Goal: Information Seeking & Learning: Learn about a topic

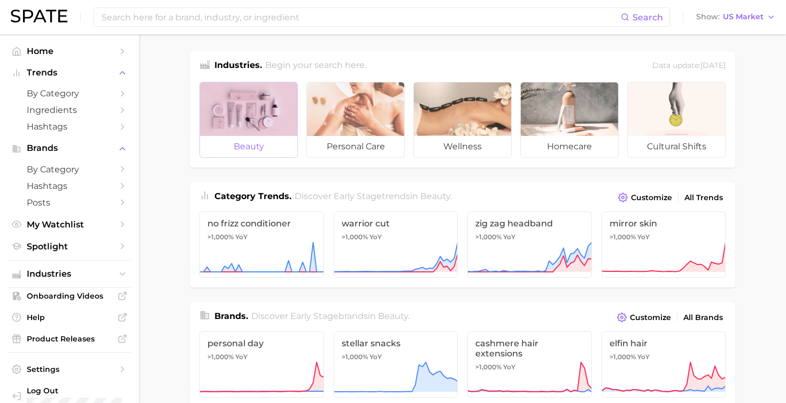
click at [273, 129] on div at bounding box center [248, 108] width 97 height 53
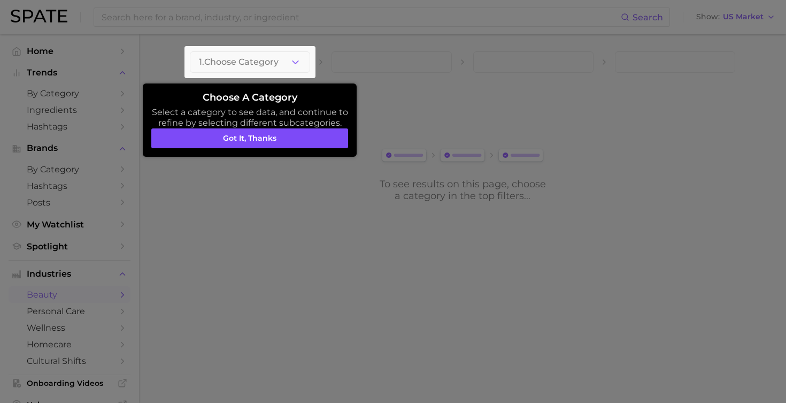
click at [271, 141] on button "Got it, thanks" at bounding box center [249, 138] width 197 height 20
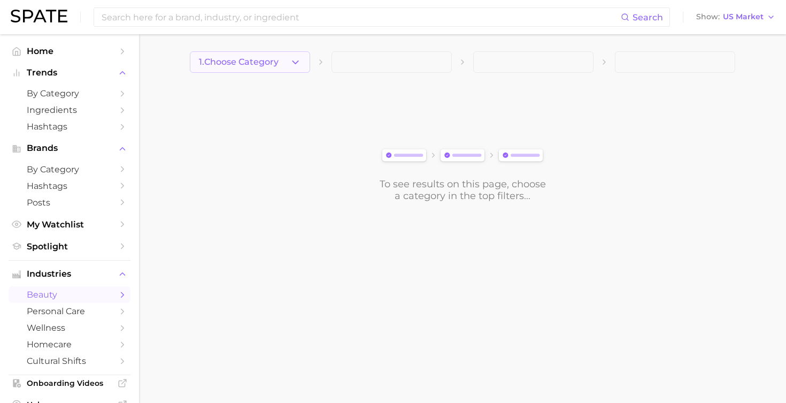
click at [283, 68] on button "1. Choose Category" at bounding box center [250, 61] width 120 height 21
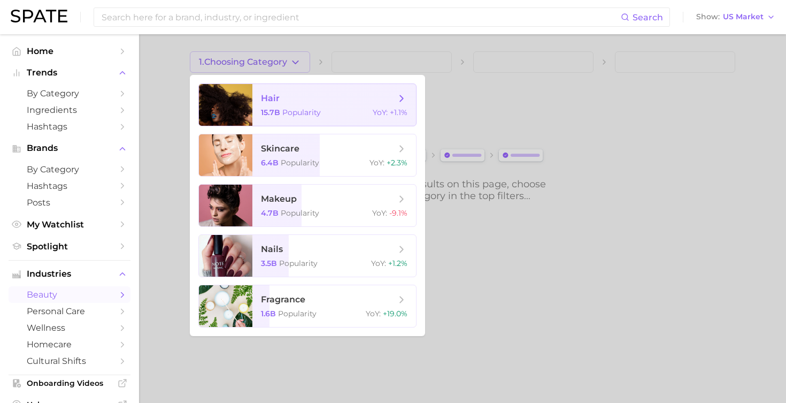
click at [296, 102] on span "hair" at bounding box center [328, 99] width 135 height 12
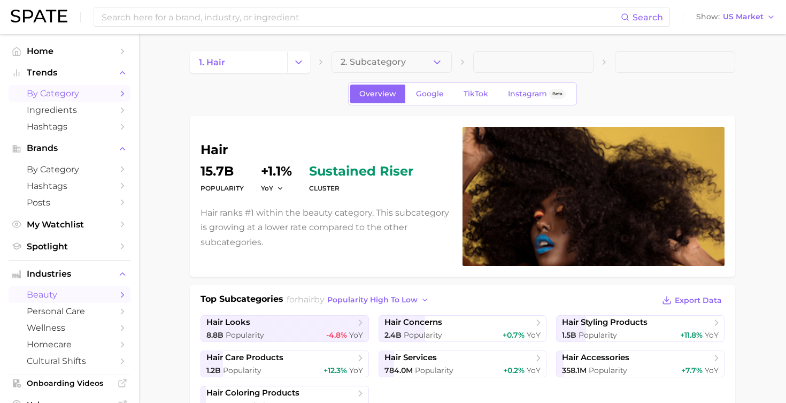
click at [66, 93] on span "by Category" at bounding box center [70, 93] width 86 height 10
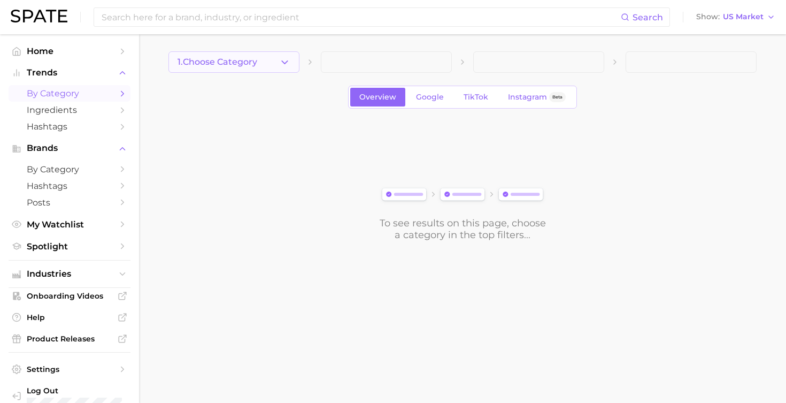
click at [284, 61] on icon "button" at bounding box center [284, 62] width 11 height 11
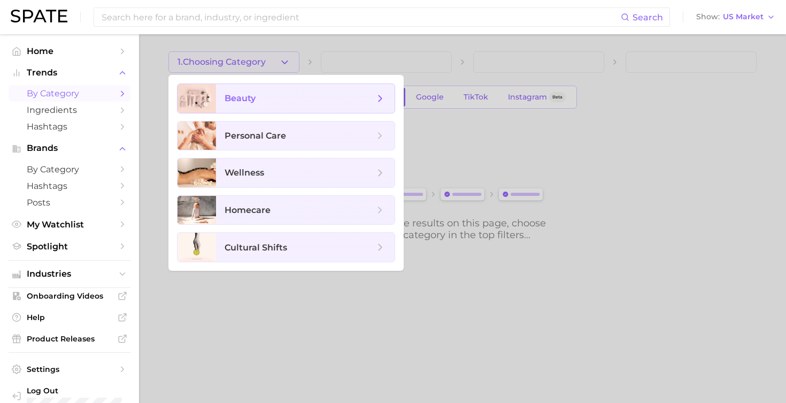
click at [279, 103] on span "beauty" at bounding box center [300, 99] width 150 height 12
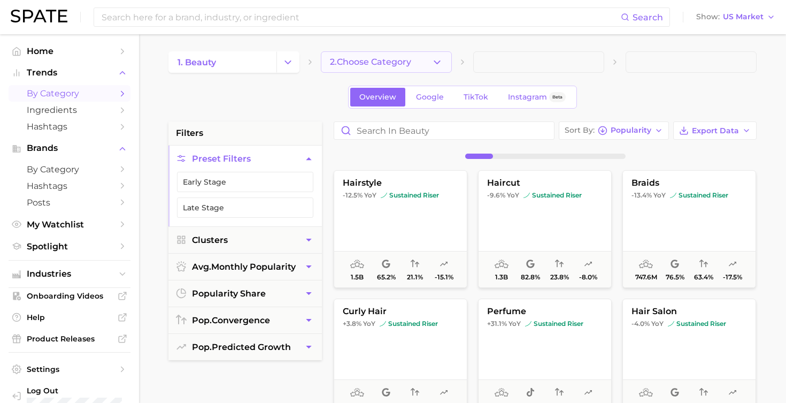
click at [435, 60] on icon "button" at bounding box center [437, 62] width 11 height 11
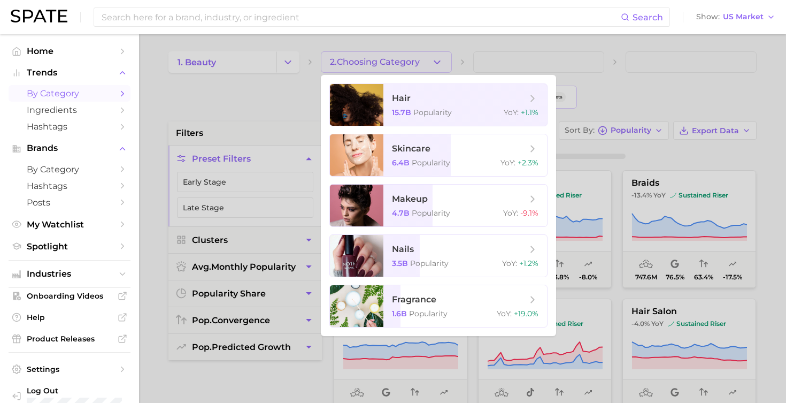
click at [435, 60] on div at bounding box center [393, 201] width 786 height 403
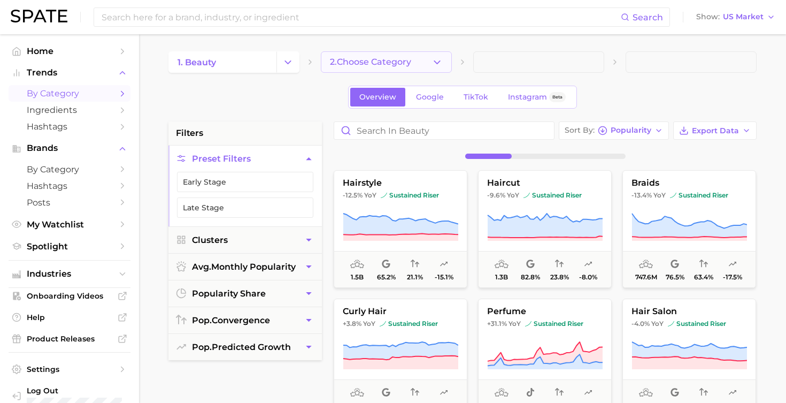
click at [439, 60] on icon "button" at bounding box center [437, 62] width 11 height 11
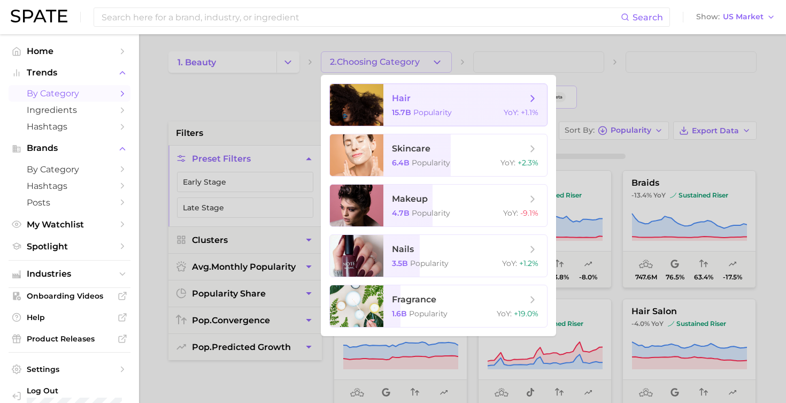
click at [424, 107] on span "hair 15.7b Popularity YoY : +1.1%" at bounding box center [466, 105] width 164 height 42
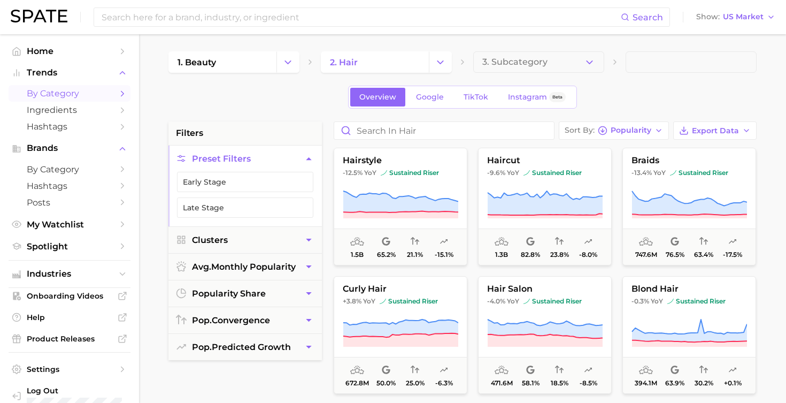
click at [587, 60] on icon "button" at bounding box center [589, 62] width 11 height 11
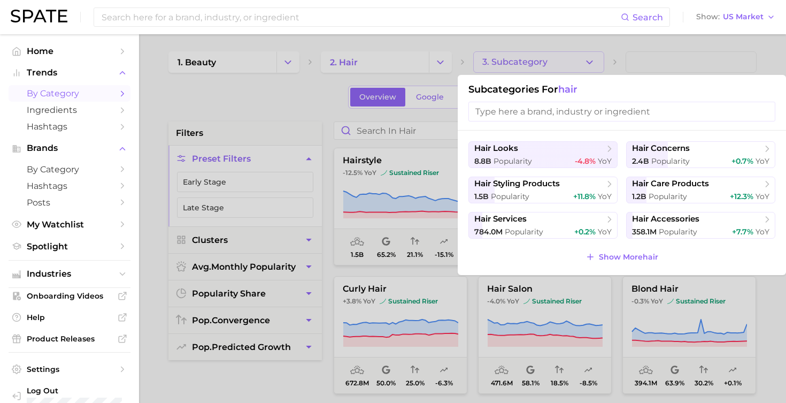
click at [587, 60] on div at bounding box center [393, 201] width 786 height 403
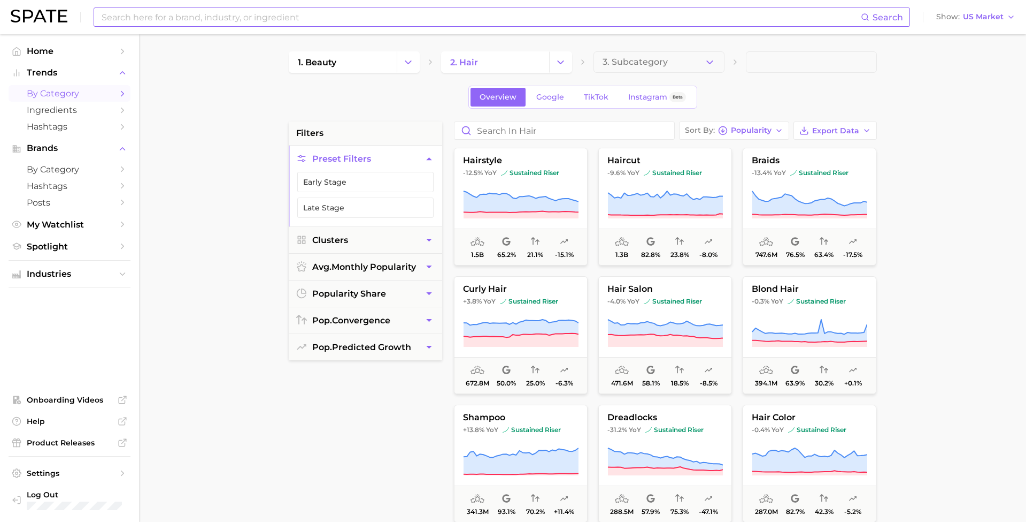
click at [235, 18] on input at bounding box center [481, 17] width 761 height 18
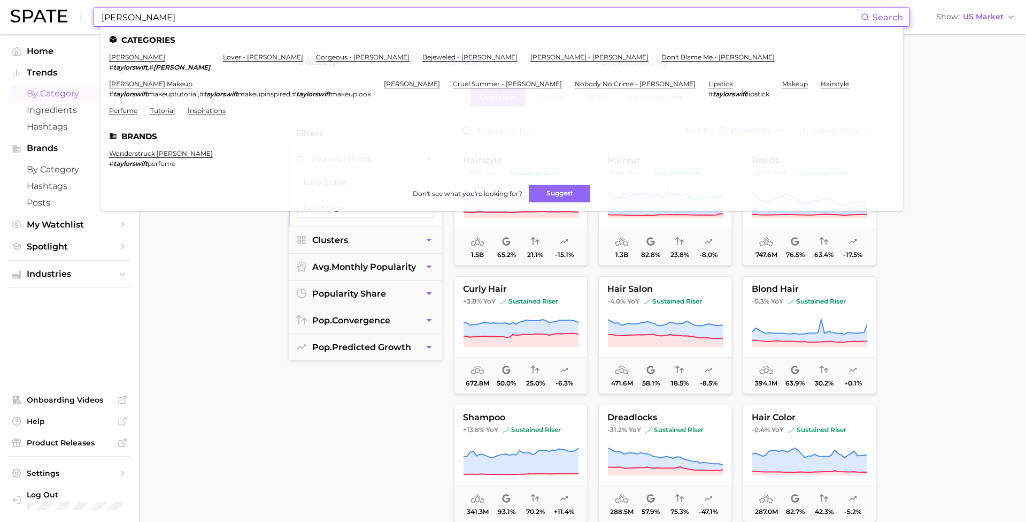
type input "[PERSON_NAME]"
drag, startPoint x: 235, startPoint y: 18, endPoint x: 129, endPoint y: 57, distance: 113.6
click at [129, 57] on link "Home" at bounding box center [70, 51] width 122 height 17
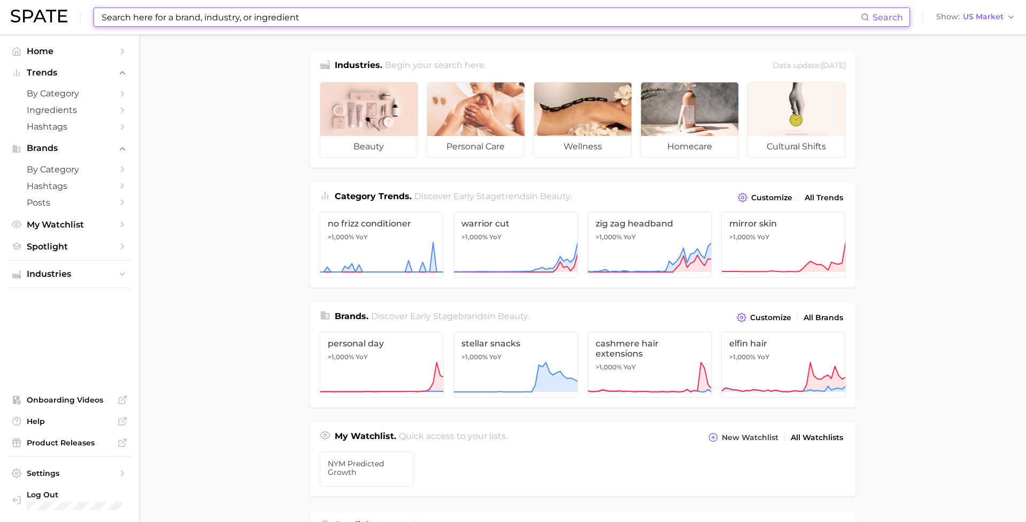
click at [239, 24] on input at bounding box center [481, 17] width 761 height 18
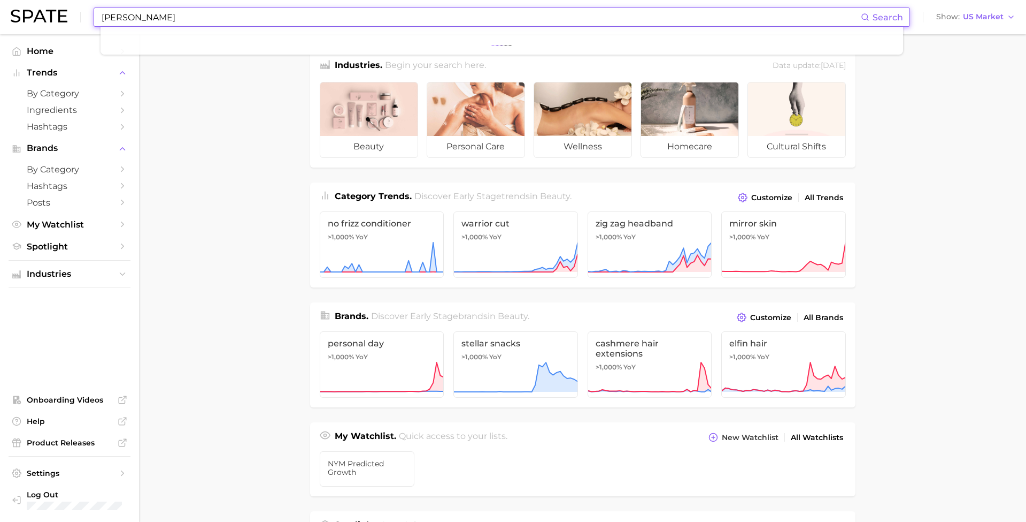
type input "[PERSON_NAME]"
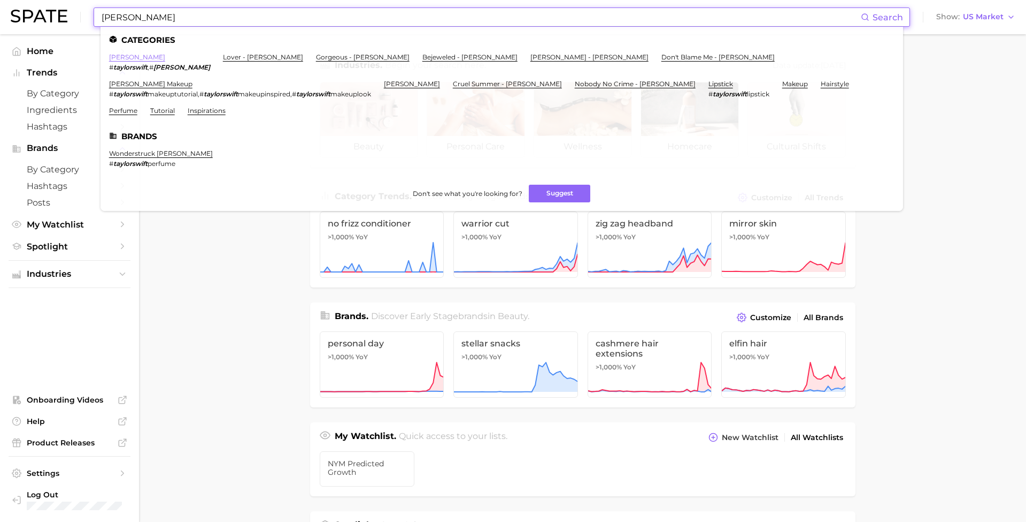
click at [131, 57] on link "[PERSON_NAME]" at bounding box center [137, 57] width 56 height 8
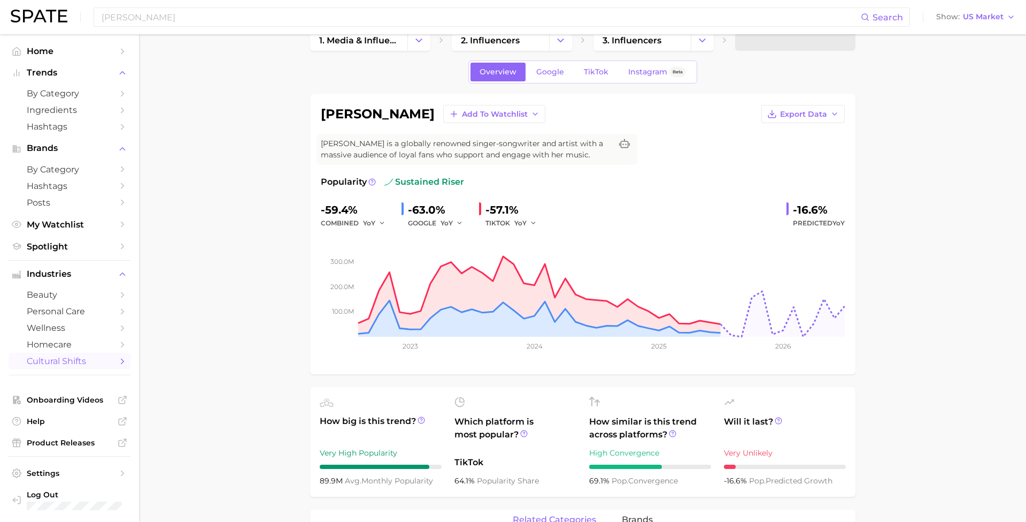
scroll to position [24, 0]
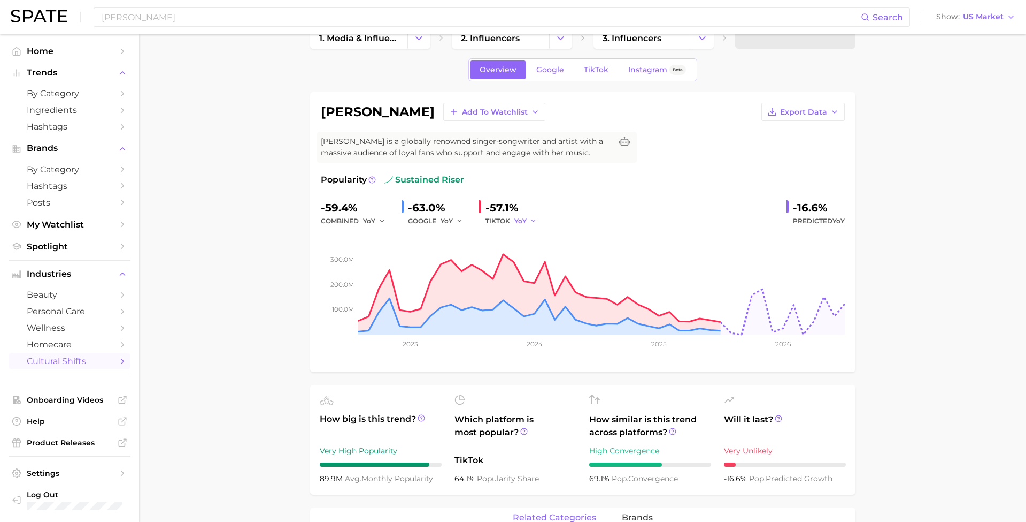
click at [519, 219] on span "YoY" at bounding box center [521, 220] width 12 height 9
click at [482, 275] on button "MoM" at bounding box center [486, 276] width 118 height 19
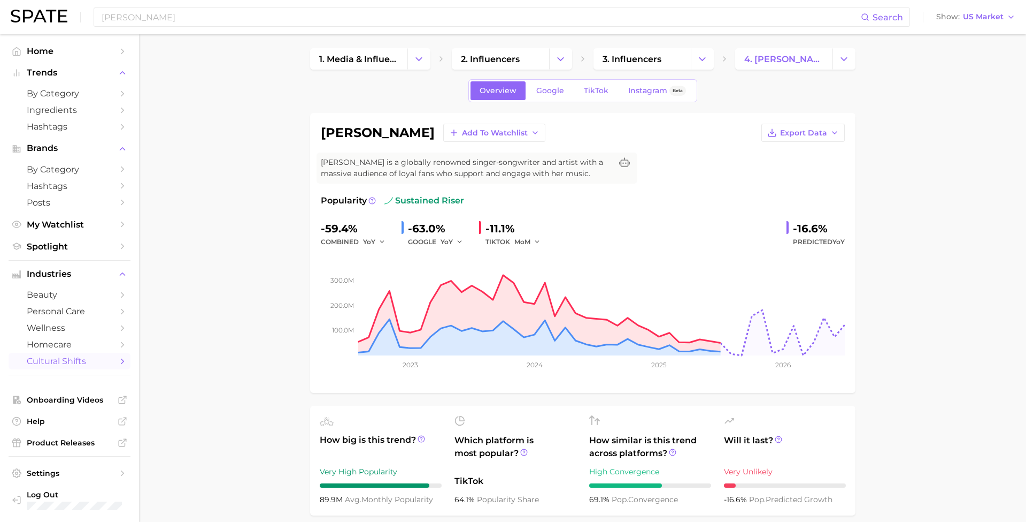
scroll to position [3, 0]
click at [523, 243] on span "MoM" at bounding box center [523, 241] width 16 height 9
click at [492, 269] on button "QoQ" at bounding box center [486, 278] width 118 height 19
click at [533, 241] on icon "button" at bounding box center [536, 242] width 7 height 7
click at [508, 259] on button "YoY" at bounding box center [486, 259] width 118 height 19
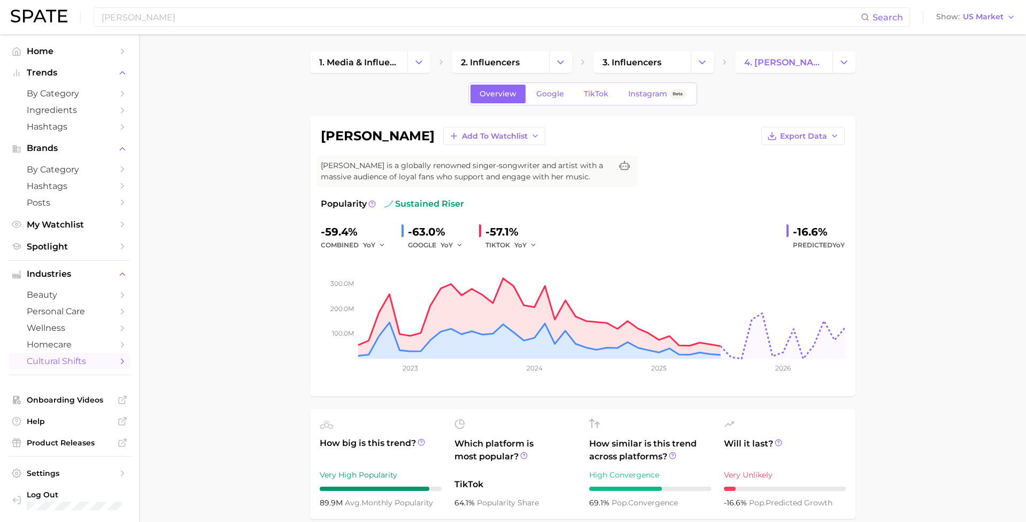
scroll to position [0, 0]
click at [584, 92] on span "TikTok" at bounding box center [596, 93] width 25 height 9
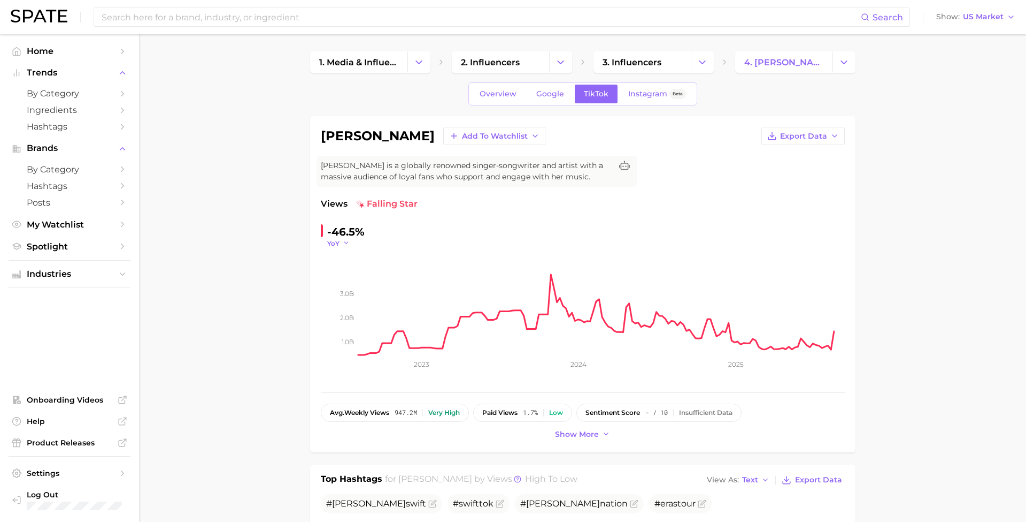
click at [348, 239] on icon "button" at bounding box center [346, 242] width 7 height 7
click at [313, 303] on button "MoM" at bounding box center [299, 296] width 118 height 19
click at [349, 244] on polyline "button" at bounding box center [350, 243] width 4 height 2
click at [315, 310] on button "WoW" at bounding box center [299, 315] width 118 height 19
click at [371, 23] on input at bounding box center [481, 17] width 761 height 18
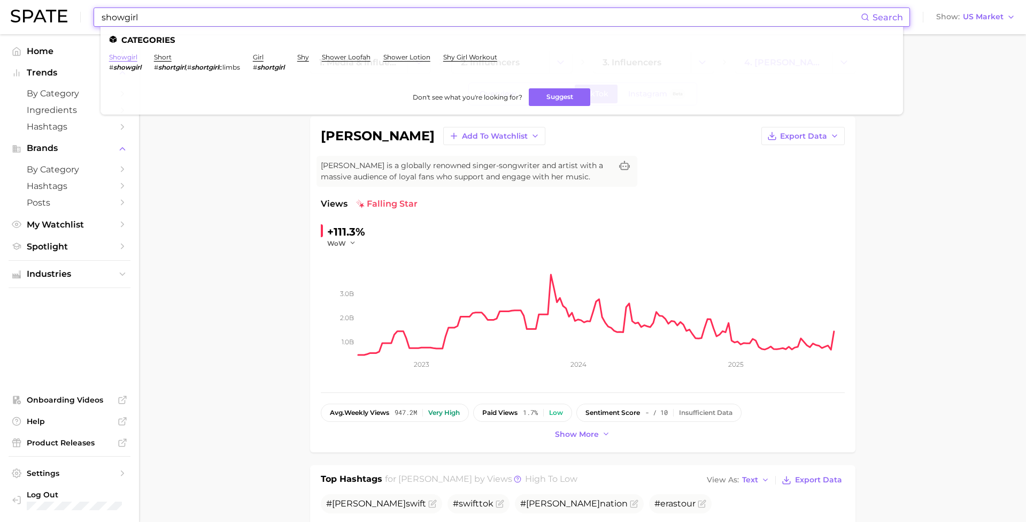
type input "showgirl"
click at [129, 57] on link "showgirl" at bounding box center [123, 57] width 28 height 8
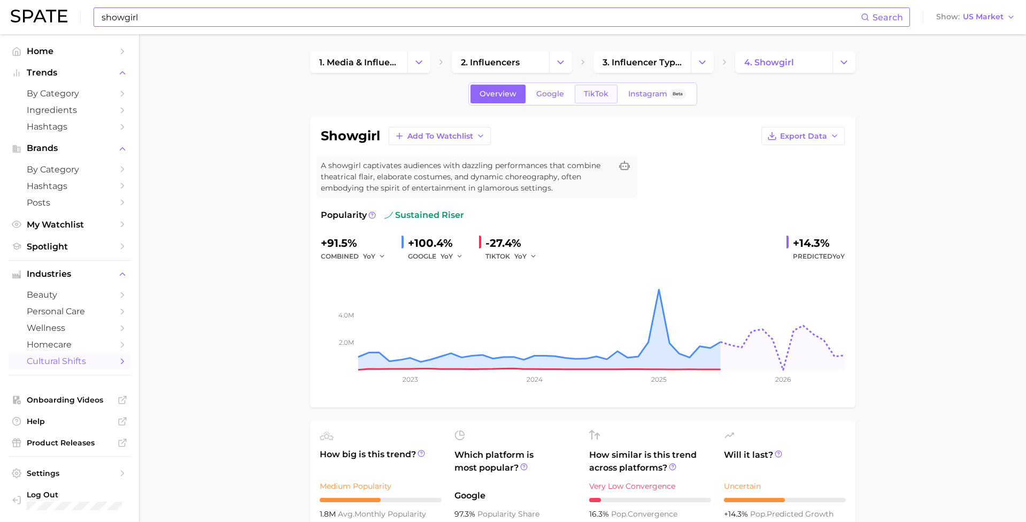
click at [596, 88] on link "TikTok" at bounding box center [596, 94] width 43 height 19
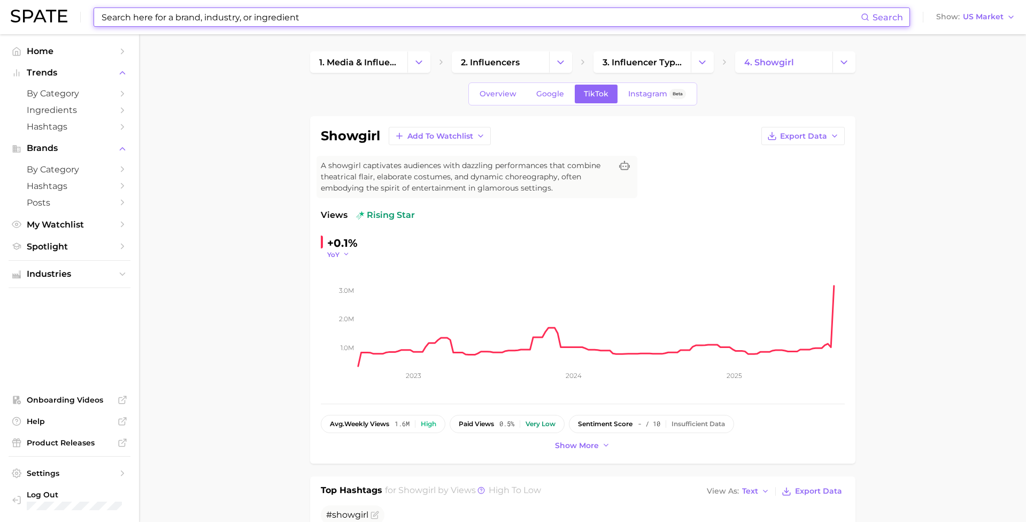
click at [343, 253] on icon "button" at bounding box center [346, 253] width 7 height 7
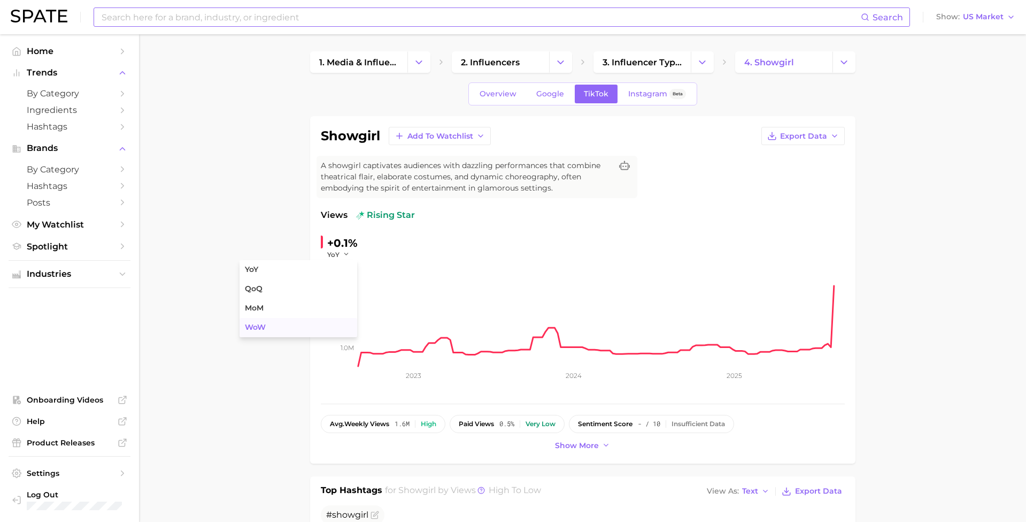
click at [316, 326] on button "WoW" at bounding box center [299, 327] width 118 height 19
drag, startPoint x: 334, startPoint y: 241, endPoint x: 381, endPoint y: 241, distance: 47.1
click at [381, 241] on div "+210.2% WoW" at bounding box center [394, 246] width 146 height 25
copy div "210.2%"
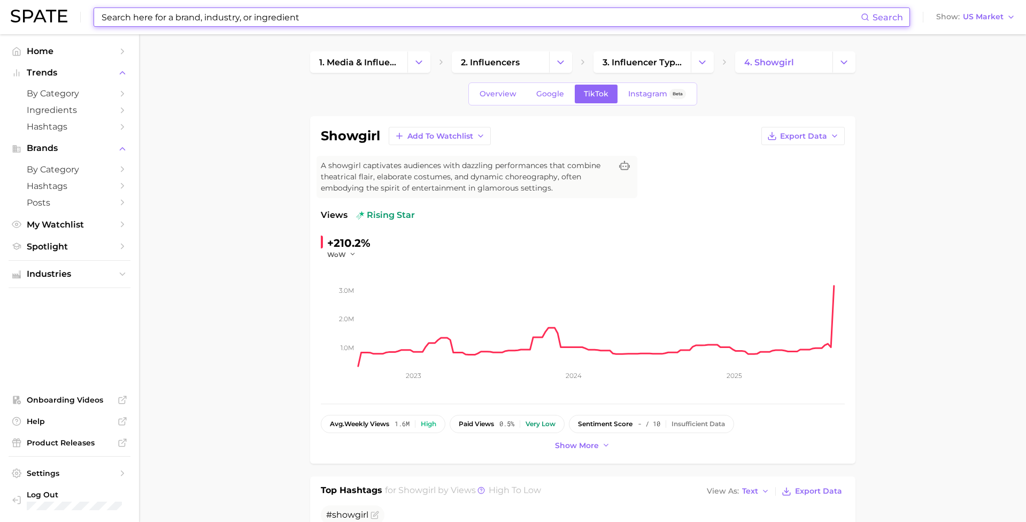
click at [294, 19] on input at bounding box center [481, 17] width 761 height 18
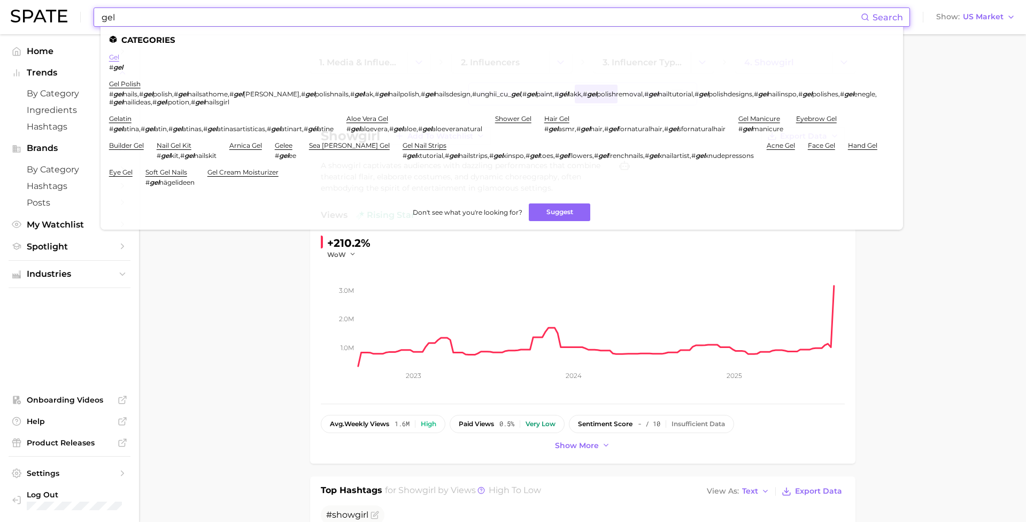
type input "gel"
click at [115, 56] on link "gel" at bounding box center [114, 57] width 10 height 8
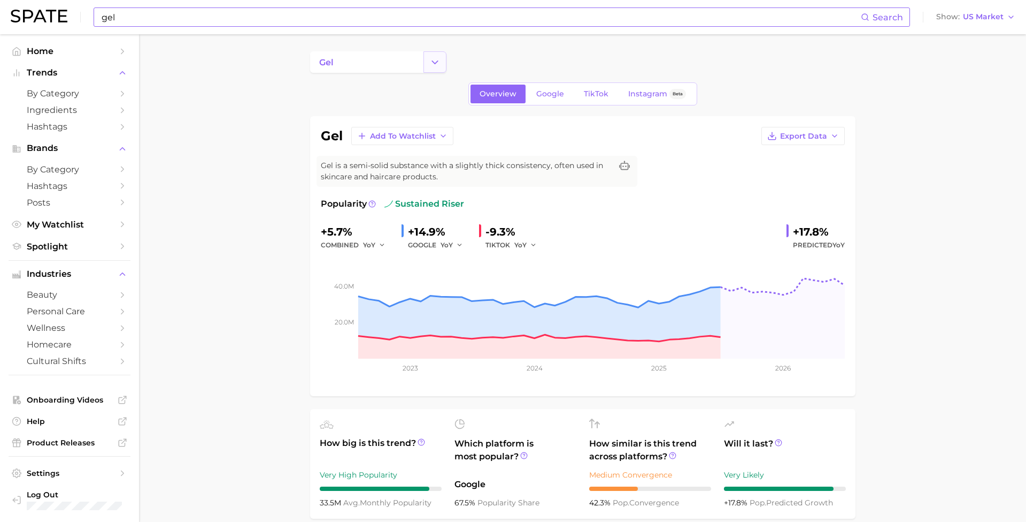
click at [428, 63] on button "Change Category" at bounding box center [435, 61] width 23 height 21
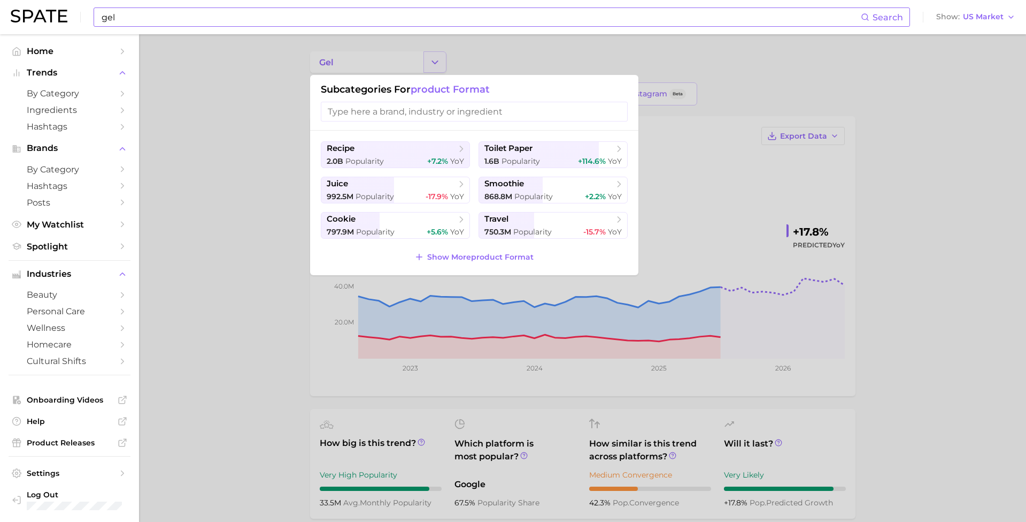
click at [428, 63] on div at bounding box center [513, 261] width 1026 height 522
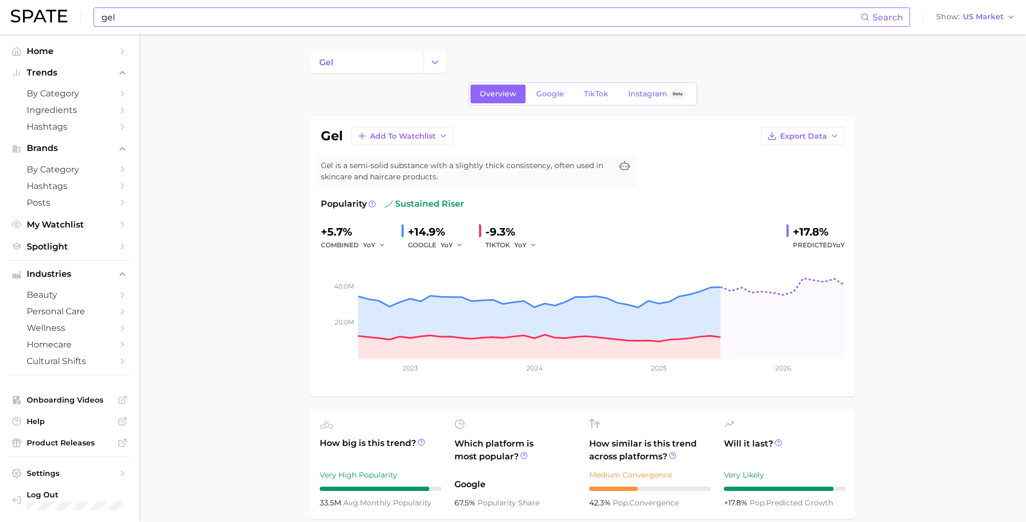
click at [224, 18] on input "gel" at bounding box center [481, 17] width 761 height 18
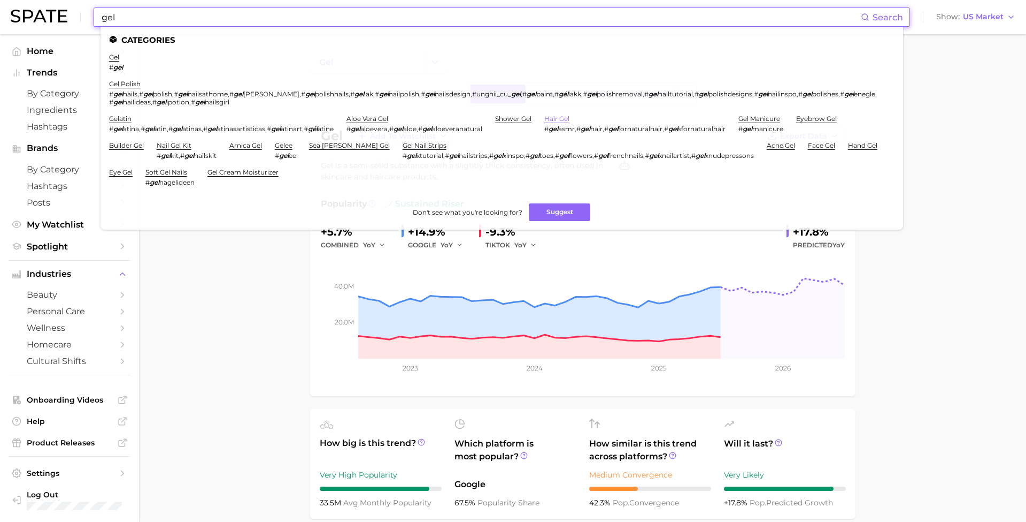
click at [545, 114] on link "hair gel" at bounding box center [557, 118] width 25 height 8
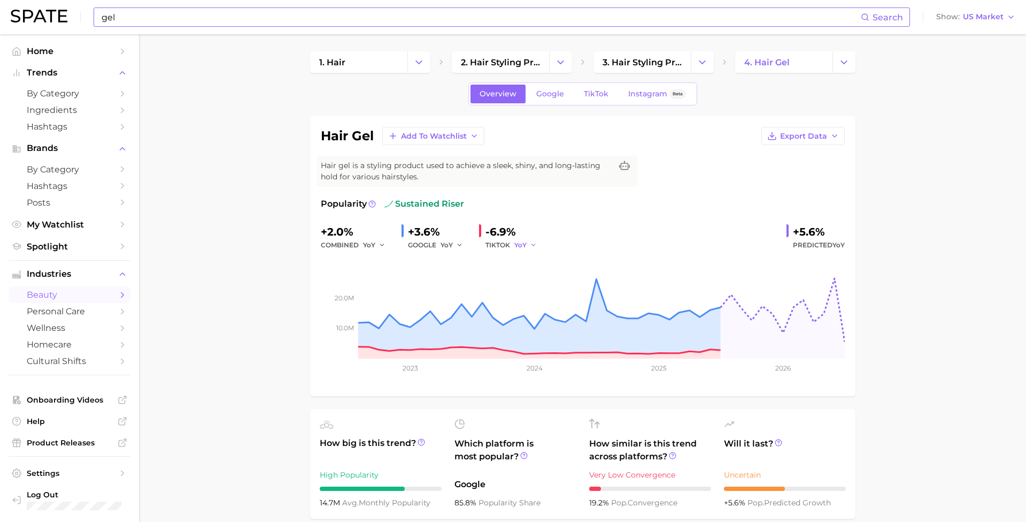
click at [518, 243] on span "YoY" at bounding box center [521, 244] width 12 height 9
click at [370, 242] on span "YoY" at bounding box center [369, 244] width 12 height 9
click at [338, 298] on button "MoM" at bounding box center [334, 300] width 118 height 19
click at [382, 242] on icon "button" at bounding box center [385, 244] width 7 height 7
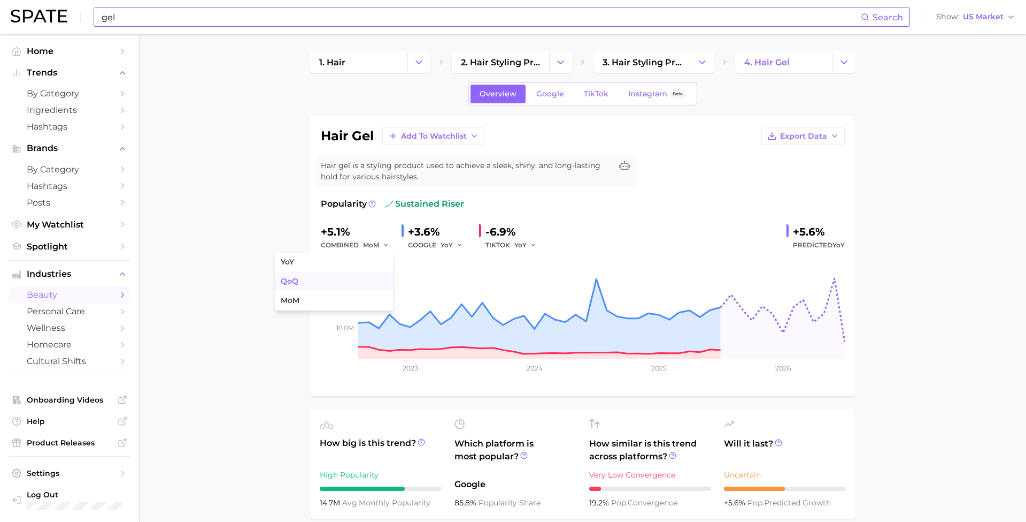
click at [348, 277] on button "QoQ" at bounding box center [334, 281] width 118 height 19
click at [375, 244] on button "QoQ" at bounding box center [376, 245] width 26 height 13
click at [522, 246] on span "YoY" at bounding box center [521, 244] width 12 height 9
click at [495, 289] on button "QoQ" at bounding box center [486, 281] width 118 height 19
click at [533, 246] on icon "button" at bounding box center [536, 244] width 7 height 7
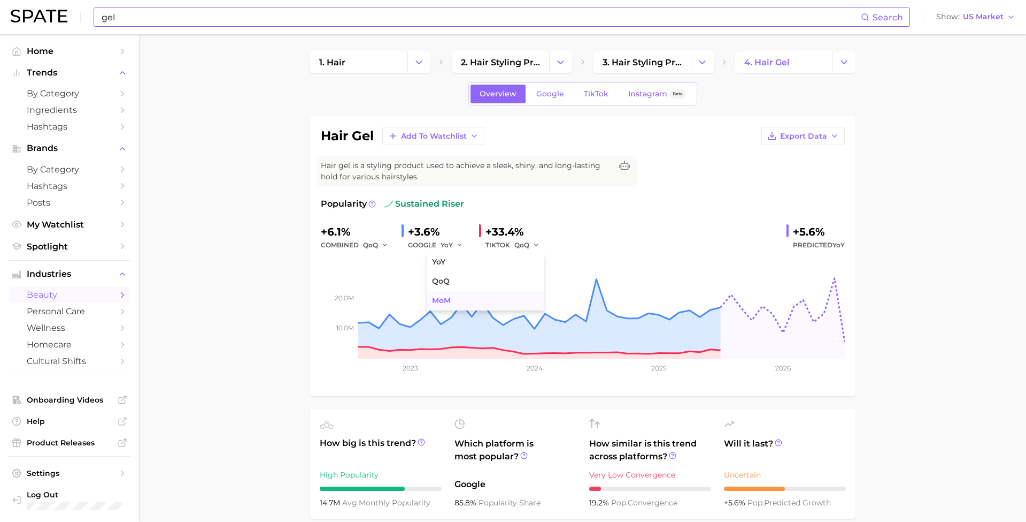
drag, startPoint x: 509, startPoint y: 289, endPoint x: 504, endPoint y: 303, distance: 14.7
click at [504, 303] on ul "YoY QoQ MoM" at bounding box center [486, 281] width 118 height 58
click at [504, 302] on button "MoM" at bounding box center [486, 300] width 118 height 19
click at [534, 246] on icon "button" at bounding box center [537, 244] width 7 height 7
click at [495, 275] on button "QoQ" at bounding box center [486, 281] width 118 height 19
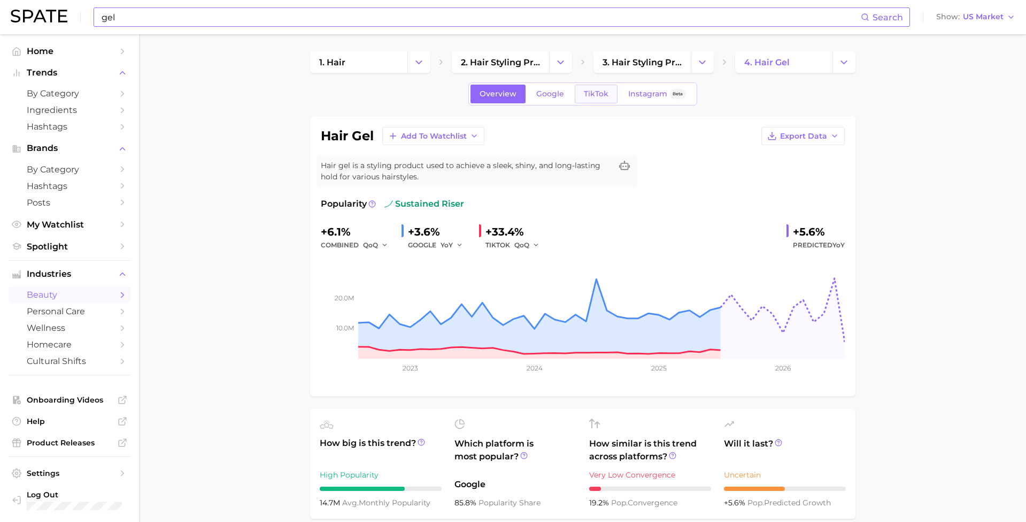
click at [597, 94] on span "TikTok" at bounding box center [596, 93] width 25 height 9
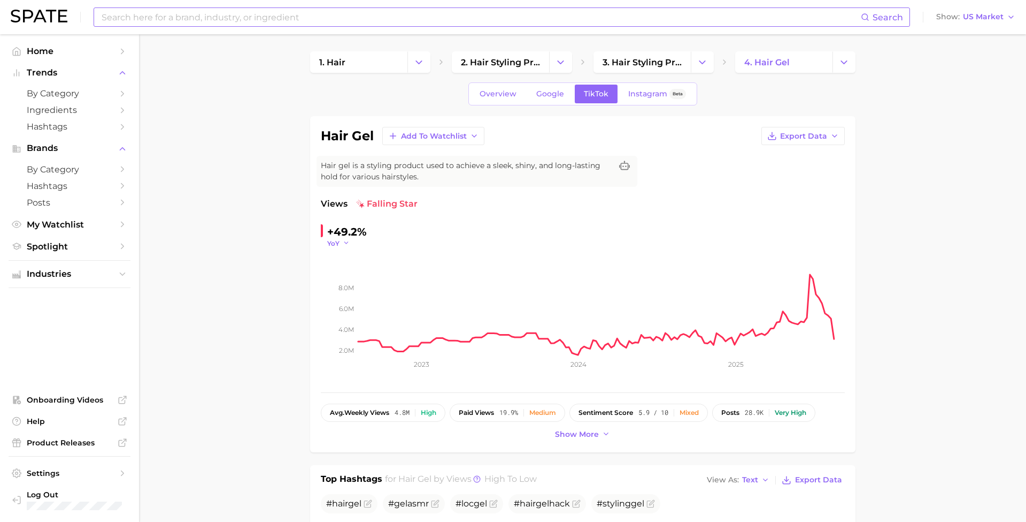
click at [343, 241] on icon "button" at bounding box center [346, 242] width 7 height 7
click at [317, 312] on button "WoW" at bounding box center [299, 315] width 118 height 19
click at [351, 239] on button "WoW" at bounding box center [341, 243] width 29 height 9
click at [314, 297] on button "MoM" at bounding box center [299, 296] width 118 height 19
click at [347, 239] on button "MoM" at bounding box center [340, 243] width 27 height 9
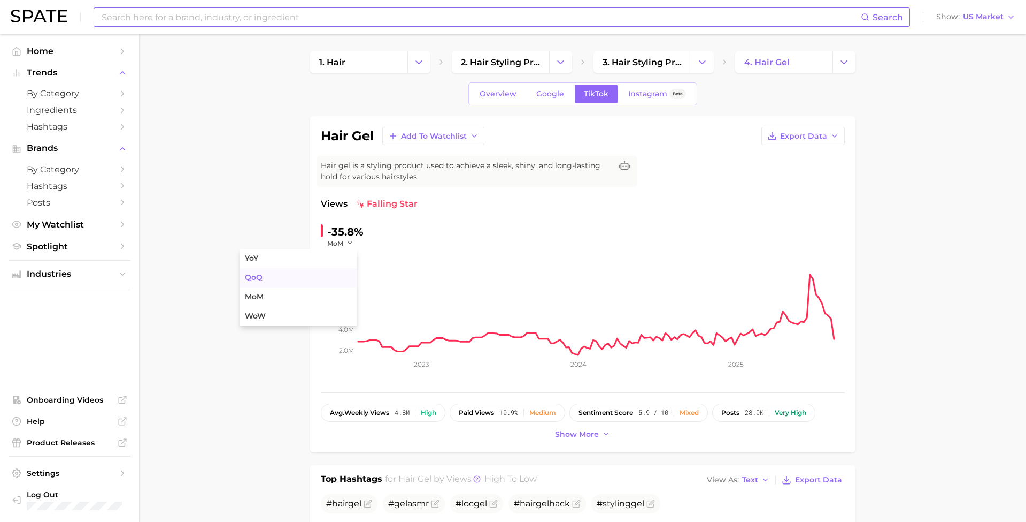
click at [328, 280] on button "QoQ" at bounding box center [299, 277] width 118 height 19
click at [346, 242] on icon "button" at bounding box center [349, 242] width 7 height 7
click at [325, 262] on button "YoY" at bounding box center [299, 258] width 118 height 19
click at [708, 63] on icon "Change Category" at bounding box center [702, 62] width 11 height 11
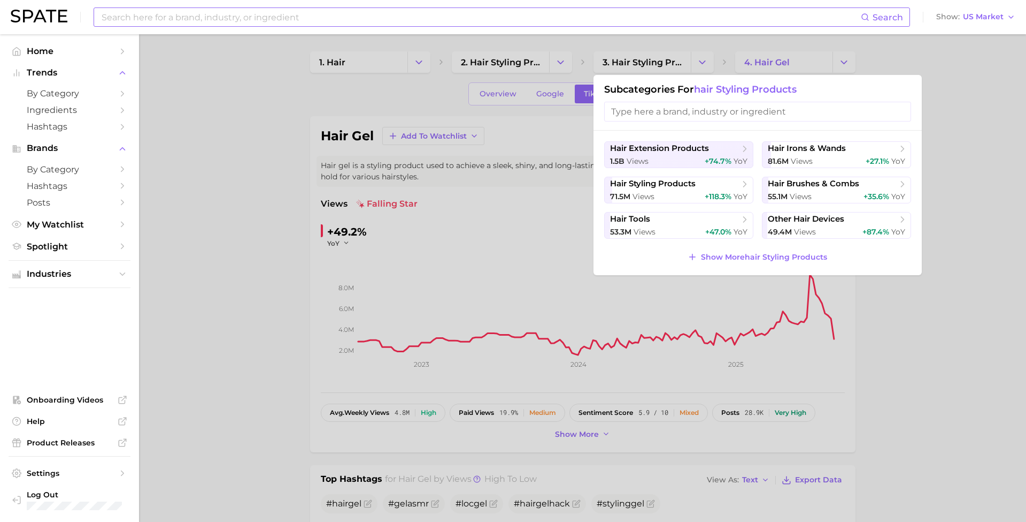
click at [516, 78] on div at bounding box center [513, 261] width 1026 height 522
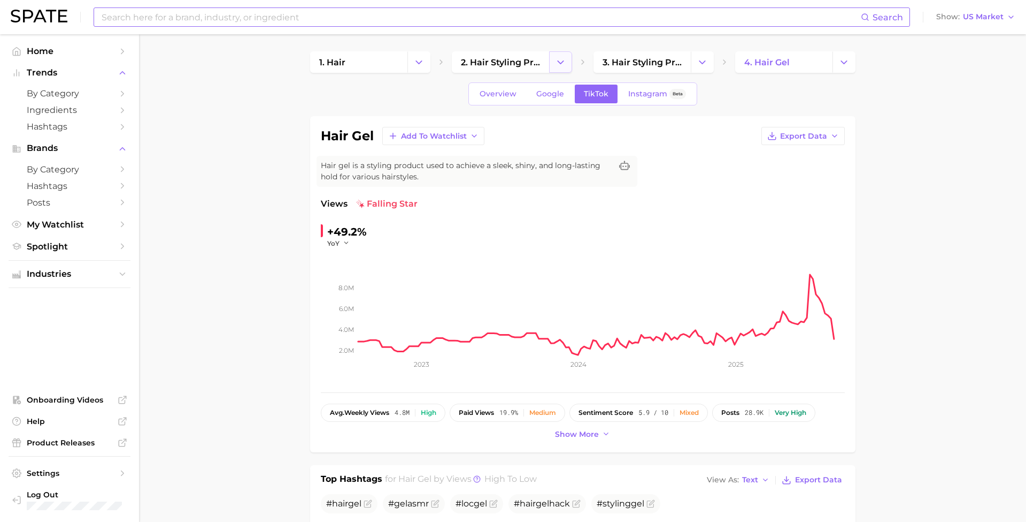
click at [561, 57] on icon "Change Category" at bounding box center [560, 62] width 11 height 11
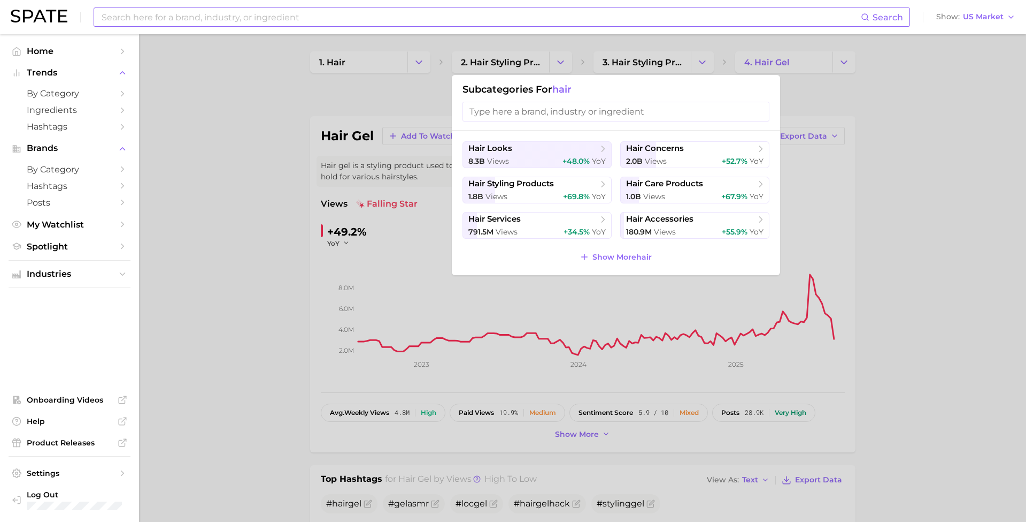
click at [653, 65] on div at bounding box center [513, 261] width 1026 height 522
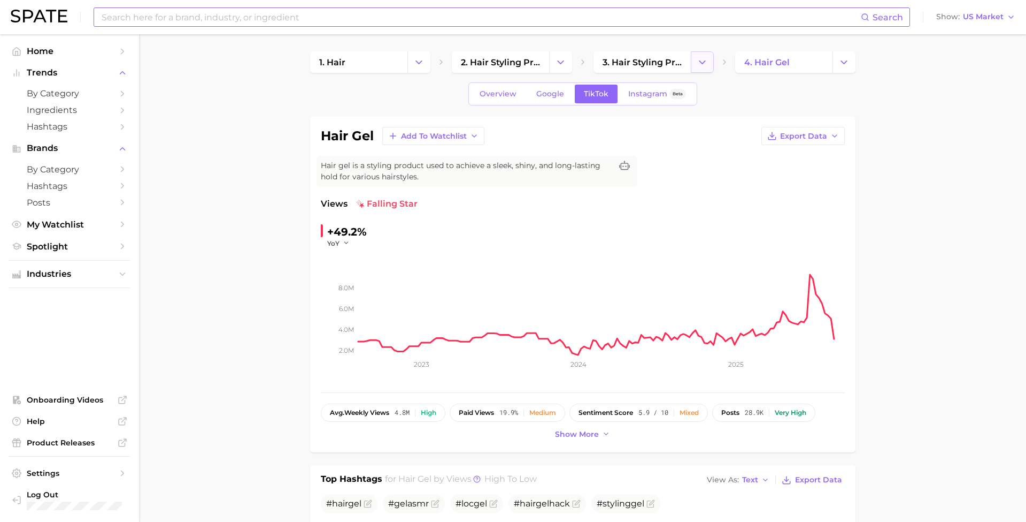
click at [695, 59] on button "Change Category" at bounding box center [702, 61] width 23 height 21
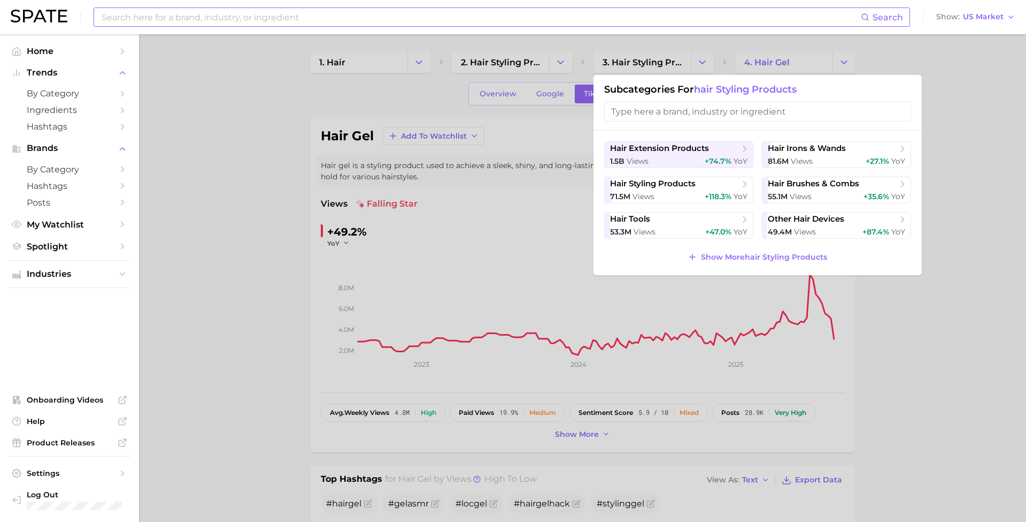
click at [638, 108] on input "search" at bounding box center [757, 112] width 307 height 20
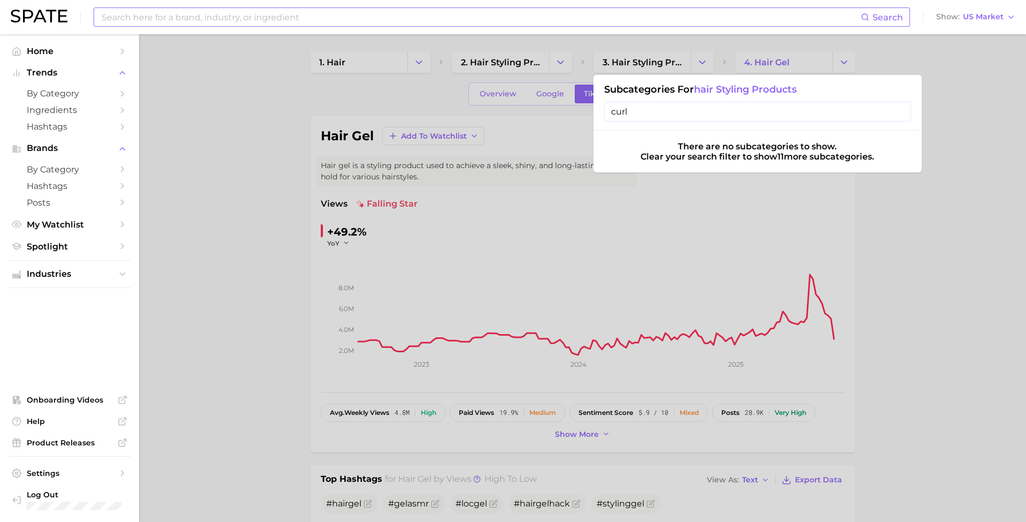
type input "curl"
click at [528, 128] on div at bounding box center [513, 261] width 1026 height 522
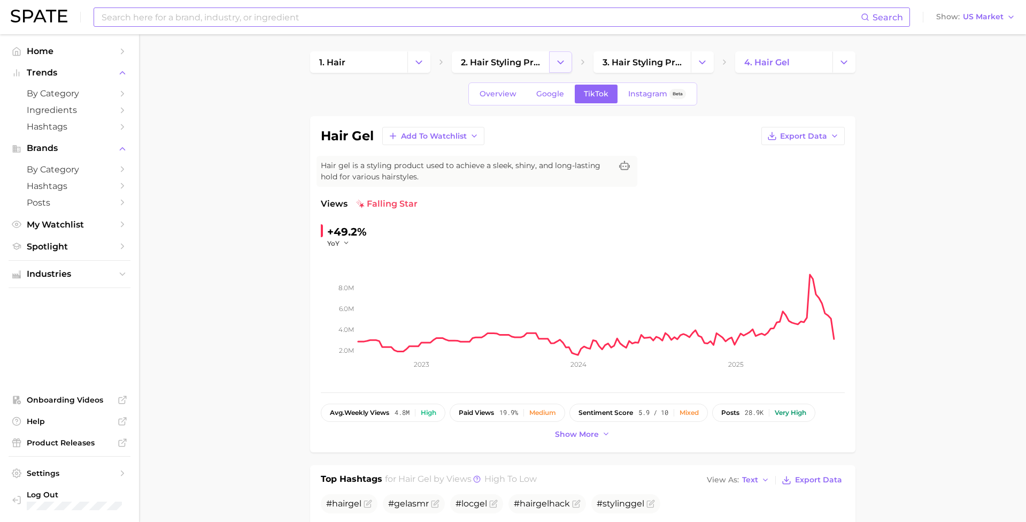
click at [570, 56] on button "Change Category" at bounding box center [560, 61] width 23 height 21
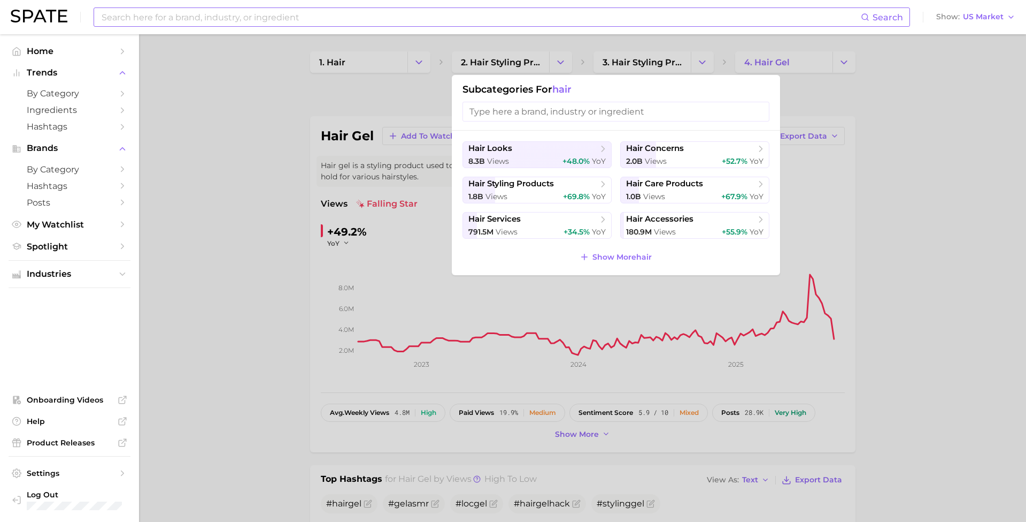
click at [523, 117] on input "search" at bounding box center [616, 112] width 307 height 20
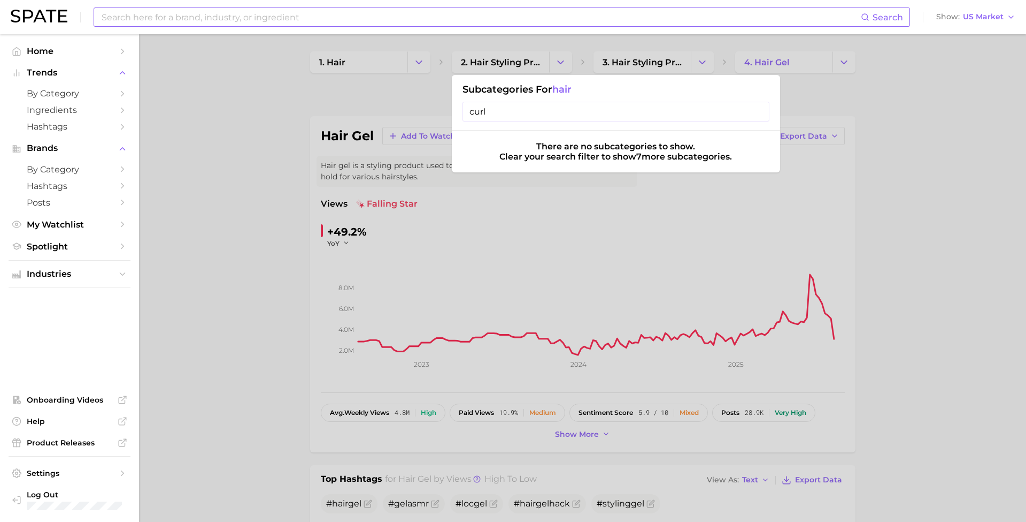
type input "curl"
click at [513, 200] on div at bounding box center [513, 261] width 1026 height 522
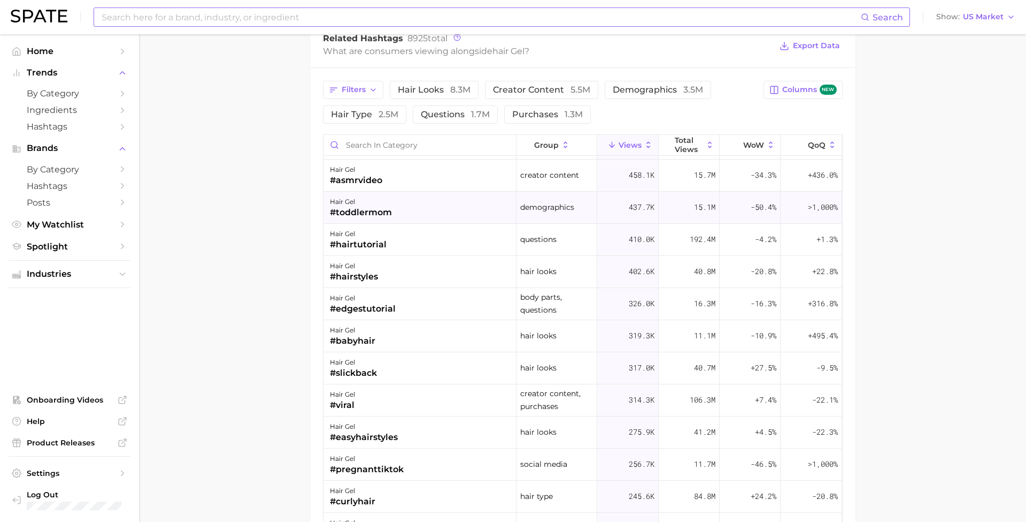
scroll to position [449, 0]
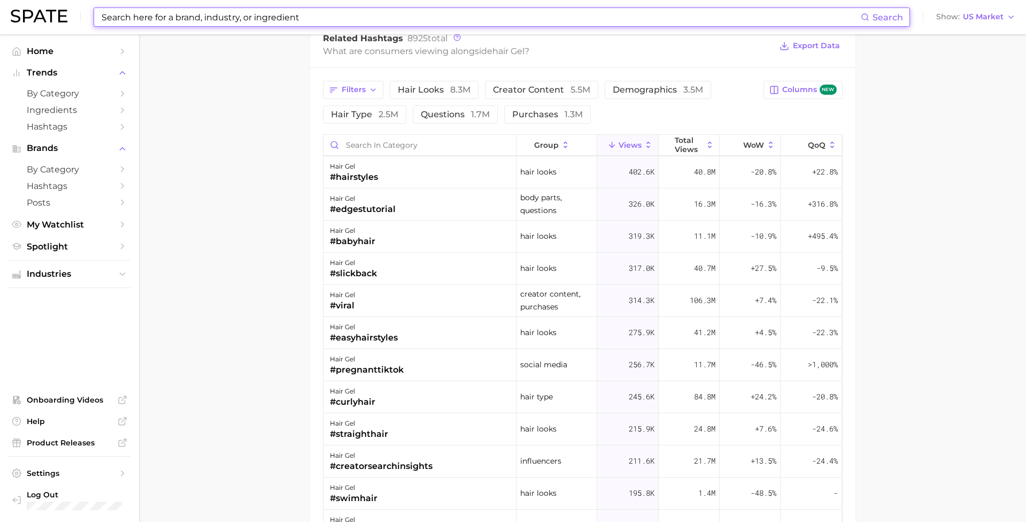
click at [227, 21] on input at bounding box center [481, 17] width 761 height 18
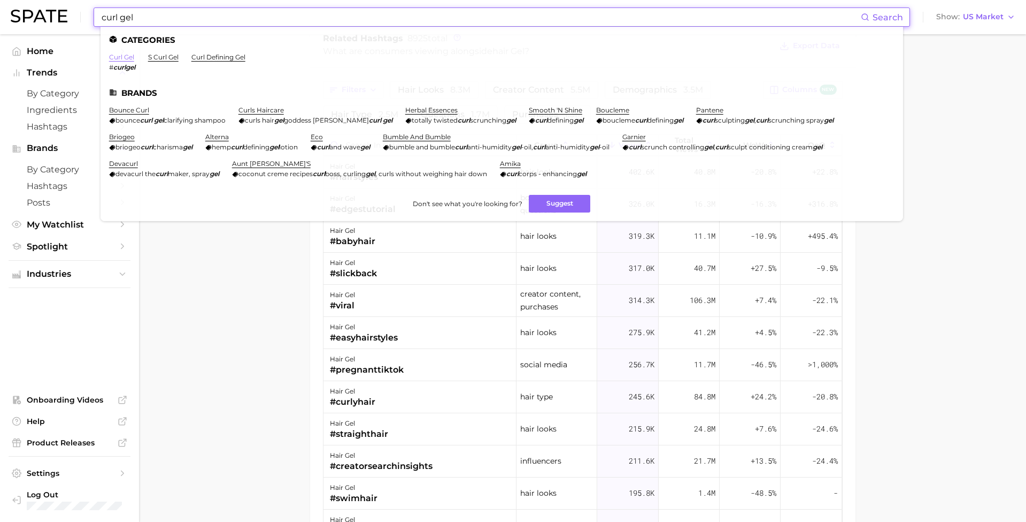
type input "curl gel"
click at [123, 56] on link "curl gel" at bounding box center [121, 57] width 25 height 8
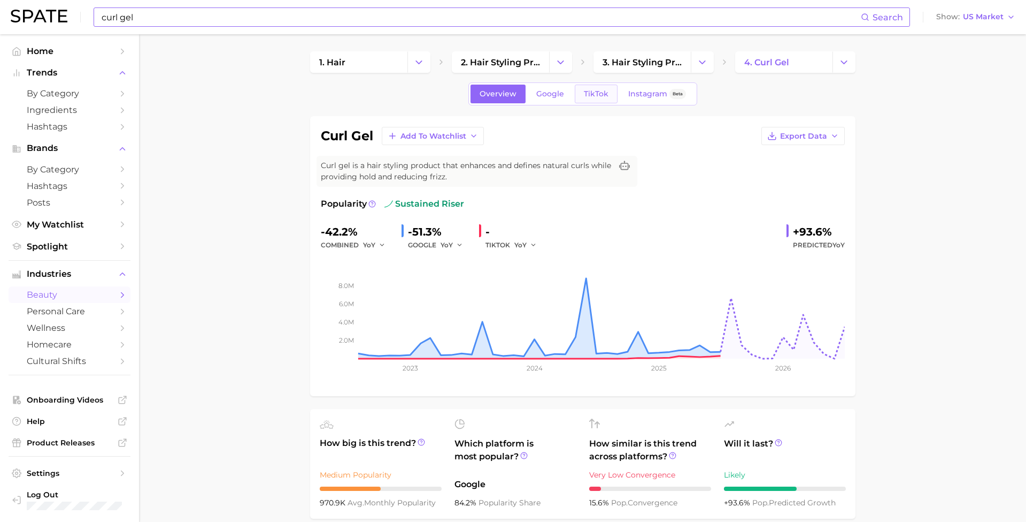
click at [594, 97] on span "TikTok" at bounding box center [596, 93] width 25 height 9
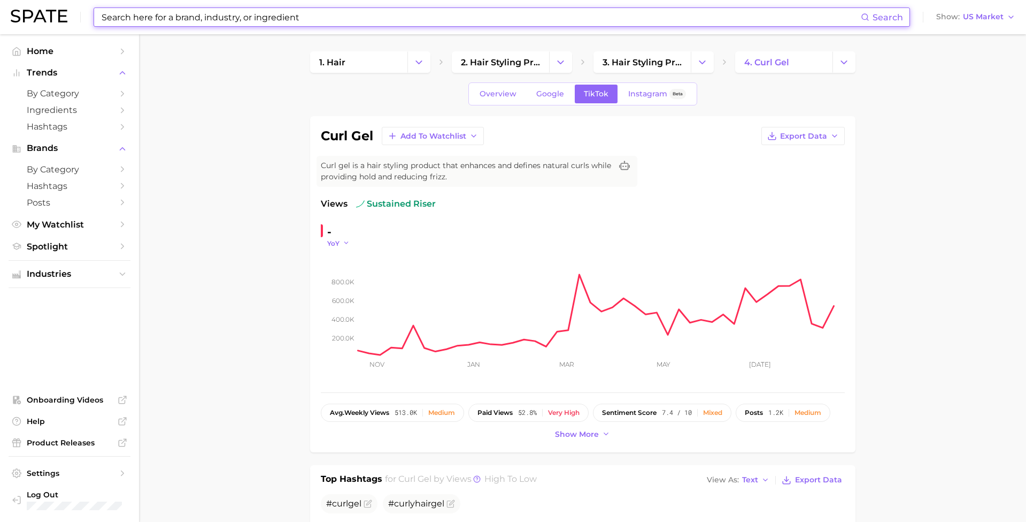
click at [348, 239] on button "YoY" at bounding box center [338, 243] width 23 height 9
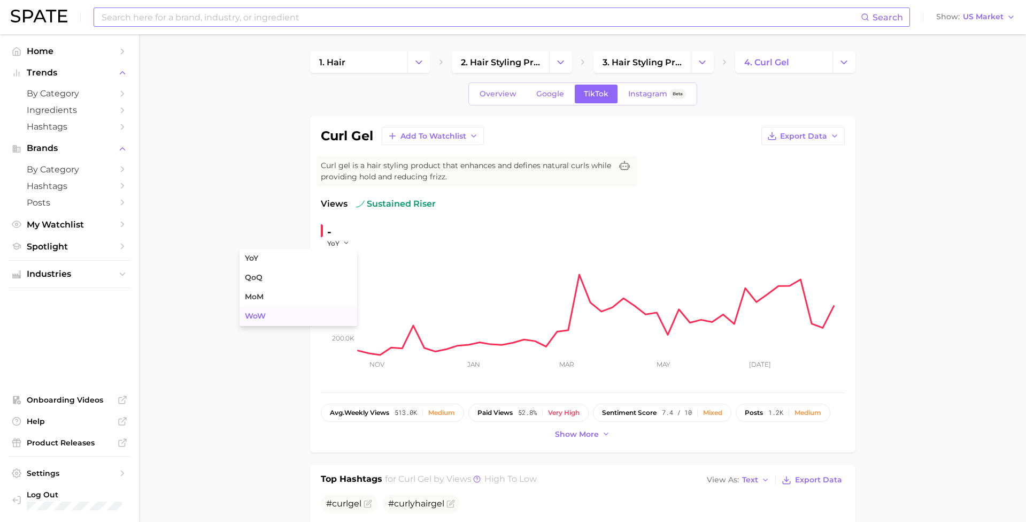
click at [300, 315] on button "WoW" at bounding box center [299, 315] width 118 height 19
click at [349, 244] on icon "button" at bounding box center [352, 242] width 7 height 7
click at [316, 300] on button "MoM" at bounding box center [299, 296] width 118 height 19
click at [347, 241] on icon "button" at bounding box center [350, 242] width 7 height 7
click at [320, 274] on button "QoQ" at bounding box center [299, 277] width 118 height 19
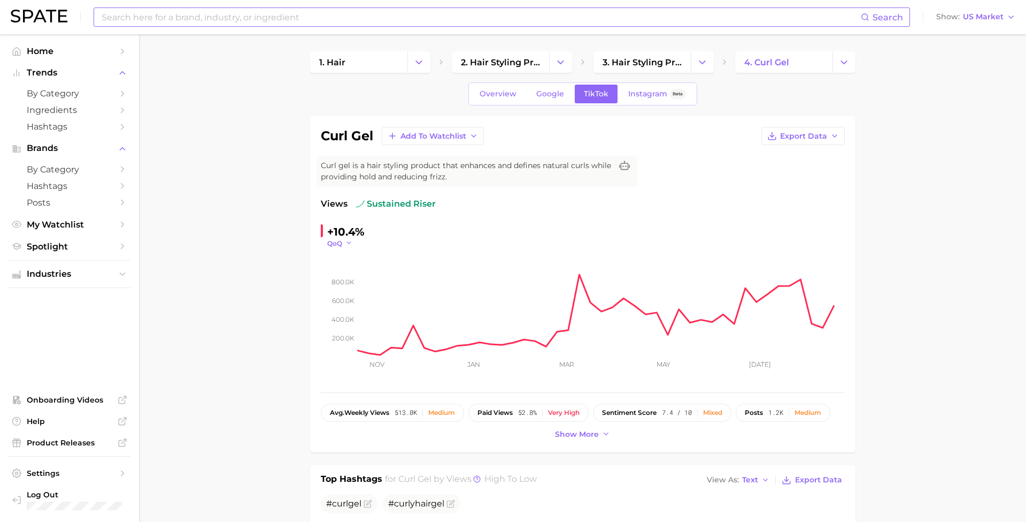
click at [347, 243] on icon "button" at bounding box center [349, 242] width 7 height 7
click at [323, 312] on button "WoW" at bounding box center [299, 315] width 118 height 19
click at [661, 90] on div "Instagram Beta" at bounding box center [657, 93] width 58 height 9
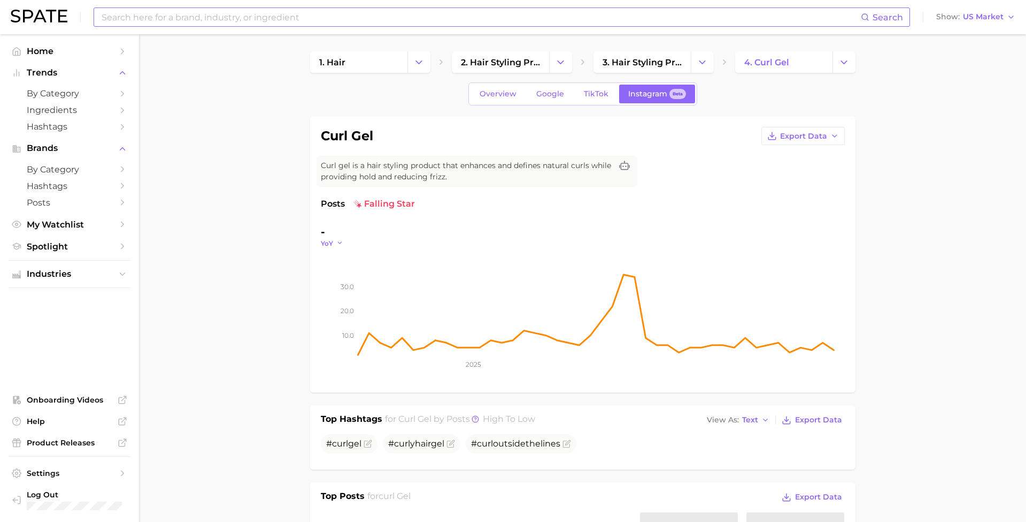
click at [338, 241] on icon "button" at bounding box center [339, 242] width 7 height 7
click at [316, 313] on button "WoW" at bounding box center [292, 315] width 118 height 19
click at [587, 93] on span "TikTok" at bounding box center [596, 93] width 25 height 9
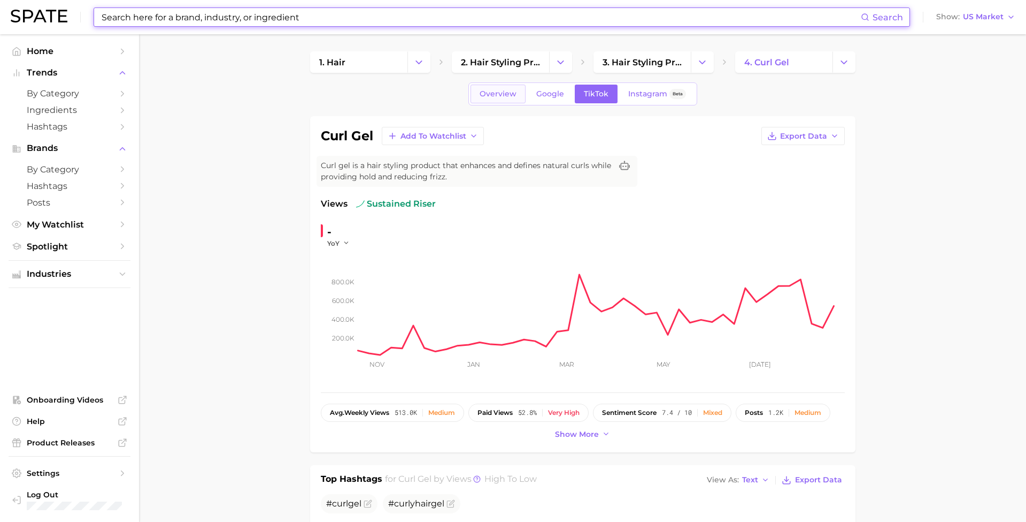
click at [492, 101] on link "Overview" at bounding box center [498, 94] width 55 height 19
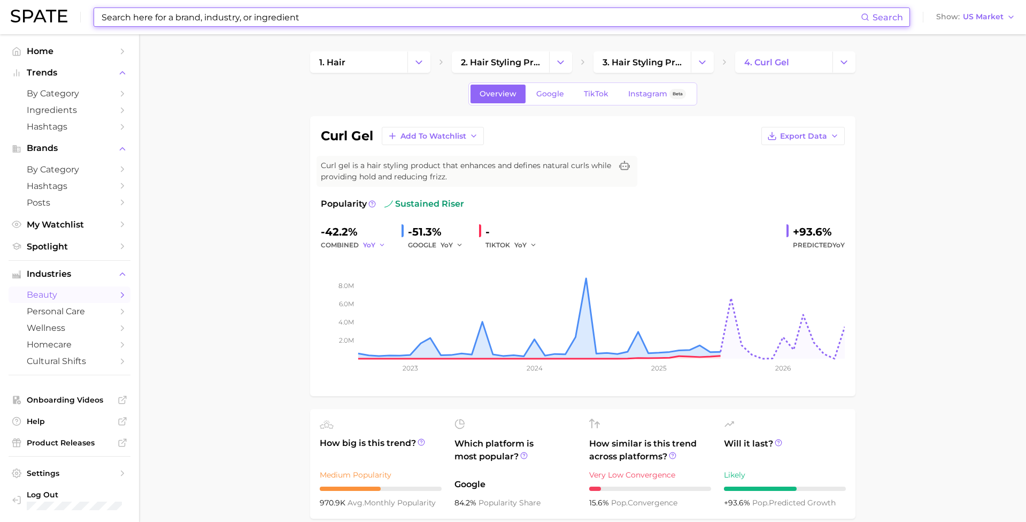
click at [379, 245] on icon "button" at bounding box center [382, 244] width 7 height 7
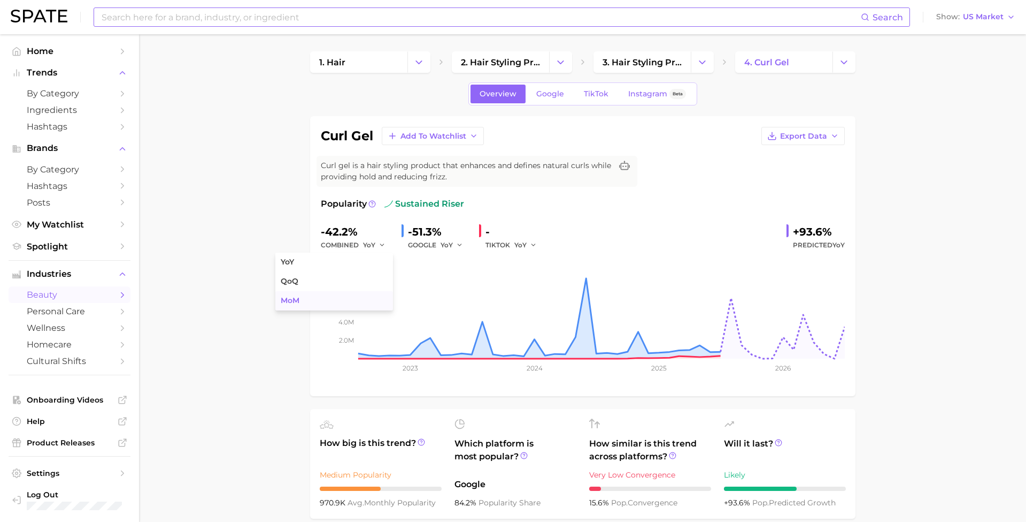
click at [312, 302] on button "MoM" at bounding box center [334, 300] width 118 height 19
click at [507, 243] on div "TIKTOK YoY" at bounding box center [515, 245] width 59 height 13
click at [604, 86] on link "TikTok" at bounding box center [596, 94] width 43 height 19
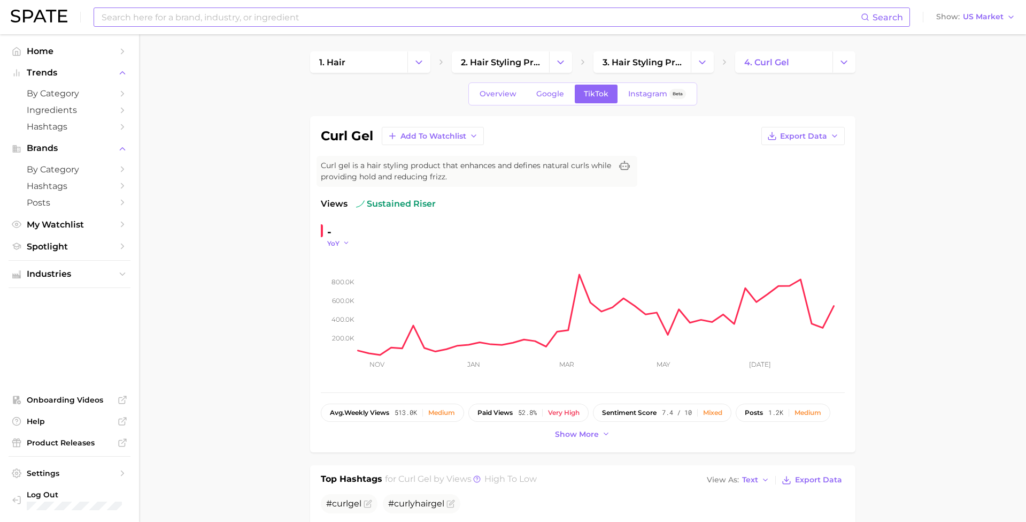
click at [339, 242] on span "YoY" at bounding box center [333, 243] width 12 height 9
click at [314, 318] on button "WoW" at bounding box center [299, 315] width 118 height 19
click at [301, 24] on input at bounding box center [481, 17] width 761 height 18
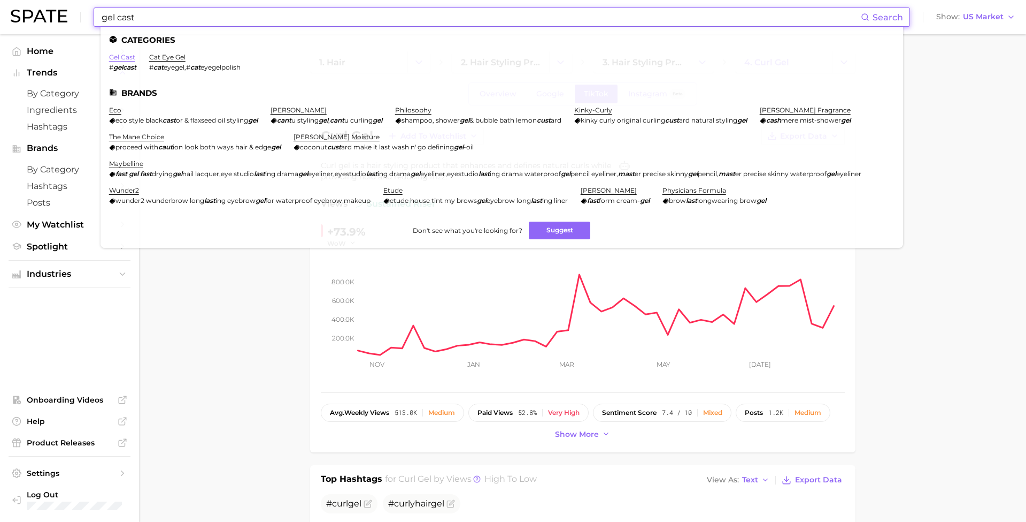
type input "gel cast"
click at [129, 58] on link "gel cast" at bounding box center [122, 57] width 26 height 8
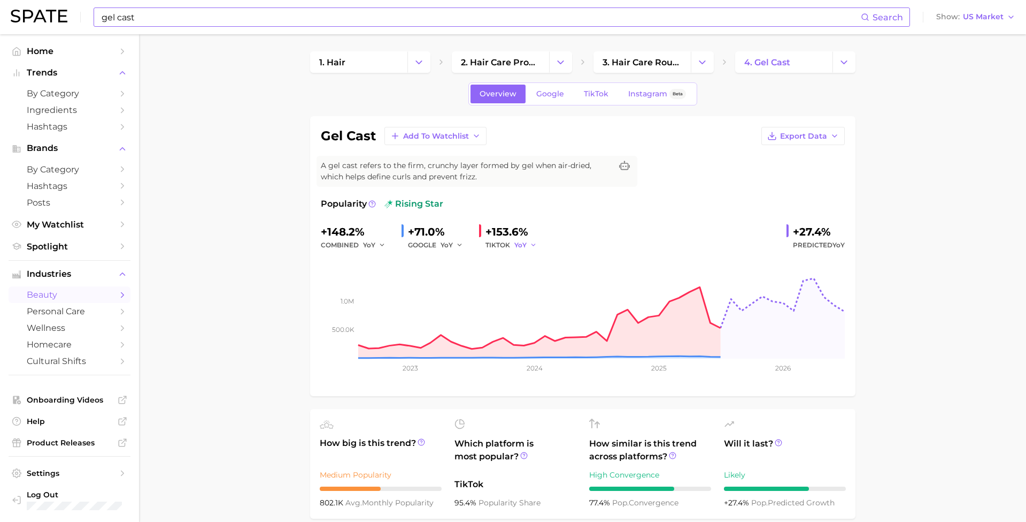
click at [517, 246] on span "YoY" at bounding box center [521, 244] width 12 height 9
click at [478, 301] on button "MoM" at bounding box center [486, 300] width 118 height 19
click at [522, 243] on span "MoM" at bounding box center [523, 244] width 16 height 9
click at [495, 277] on button "QoQ" at bounding box center [486, 281] width 118 height 19
click at [602, 86] on link "TikTok" at bounding box center [596, 94] width 43 height 19
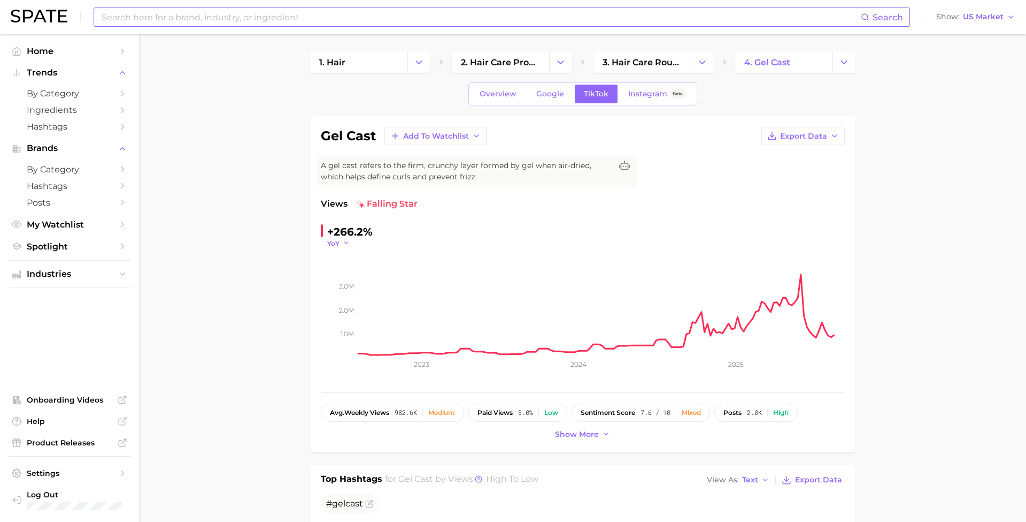
click at [349, 240] on icon "button" at bounding box center [346, 242] width 7 height 7
click at [303, 315] on button "WoW" at bounding box center [299, 315] width 118 height 19
click at [345, 243] on button "WoW" at bounding box center [341, 243] width 29 height 9
click at [308, 292] on button "MoM" at bounding box center [299, 296] width 118 height 19
click at [344, 242] on button "MoM" at bounding box center [340, 243] width 27 height 9
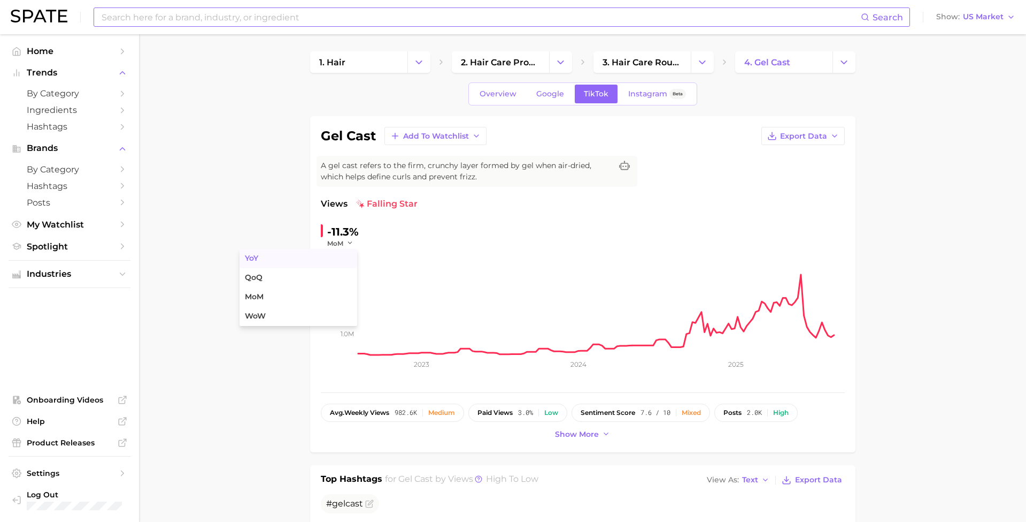
click at [321, 264] on button "YoY" at bounding box center [299, 258] width 118 height 19
drag, startPoint x: 330, startPoint y: 231, endPoint x: 374, endPoint y: 230, distance: 43.9
click at [374, 230] on div "+266.2% YoY" at bounding box center [394, 235] width 146 height 25
copy div "+266.2%"
